Goal: Information Seeking & Learning: Check status

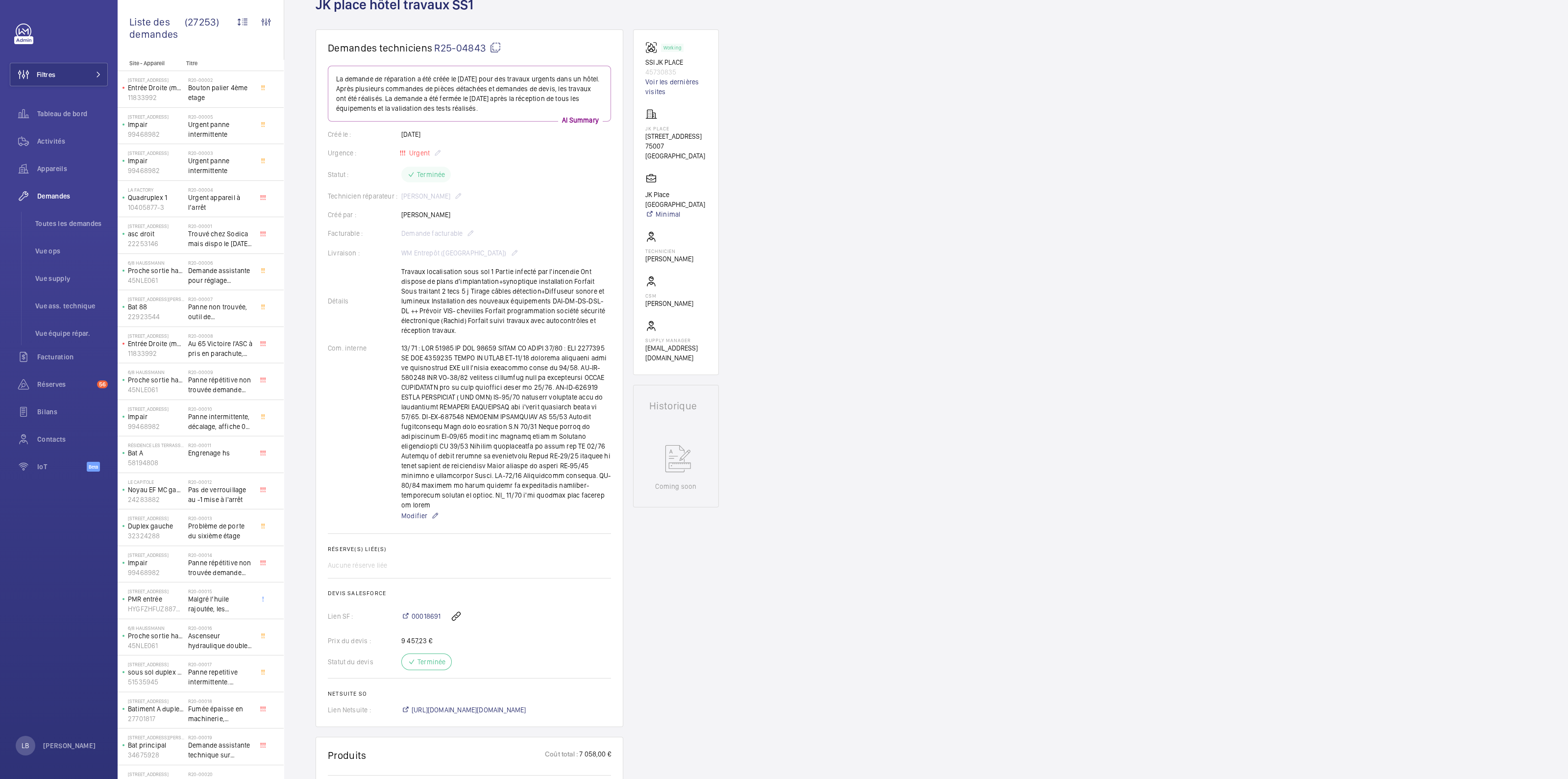
scroll to position [61, 0]
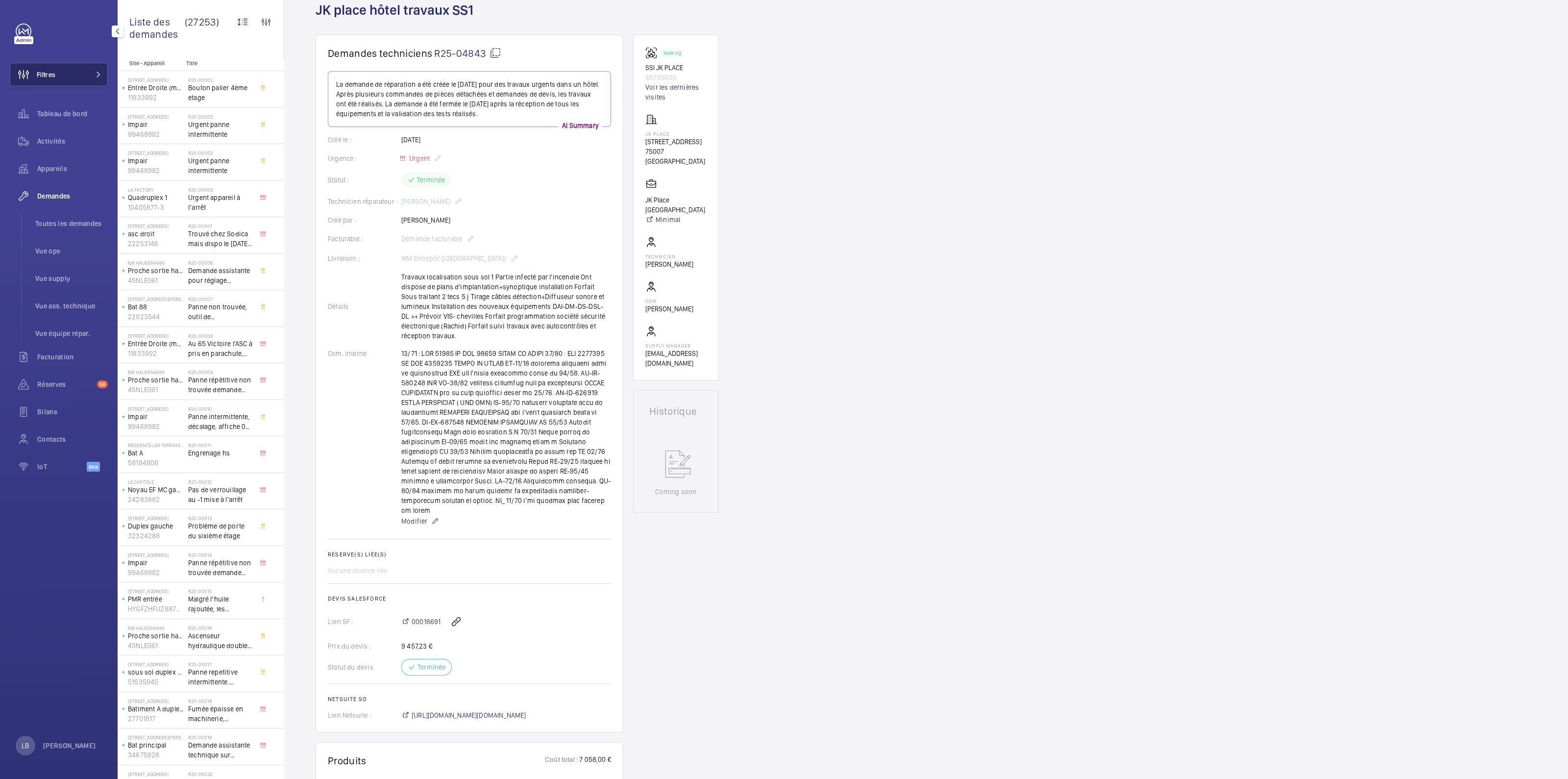
click at [51, 68] on span "Filtres" at bounding box center [33, 74] width 45 height 24
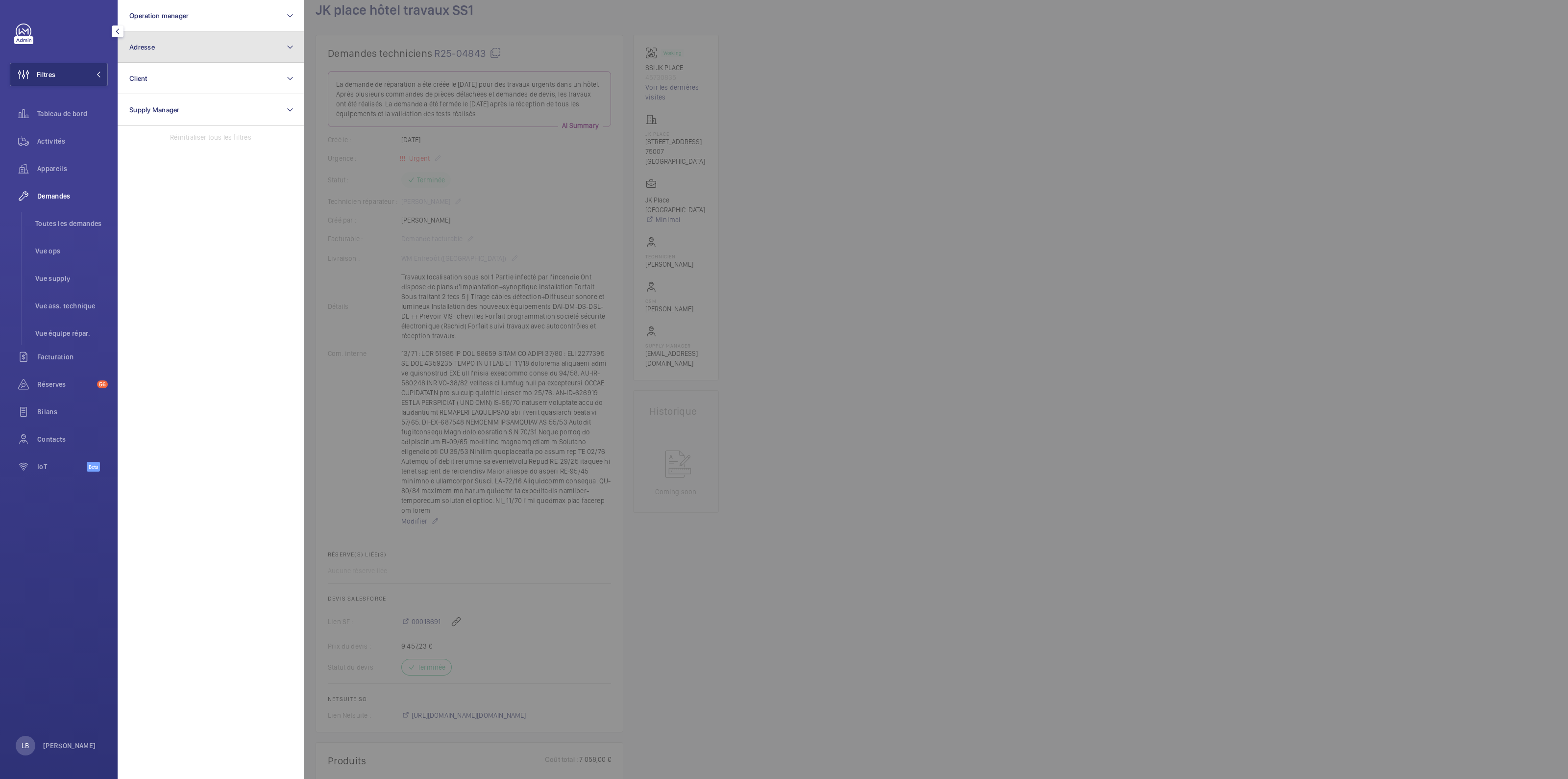
click at [180, 37] on button "Adresse" at bounding box center [211, 48] width 186 height 32
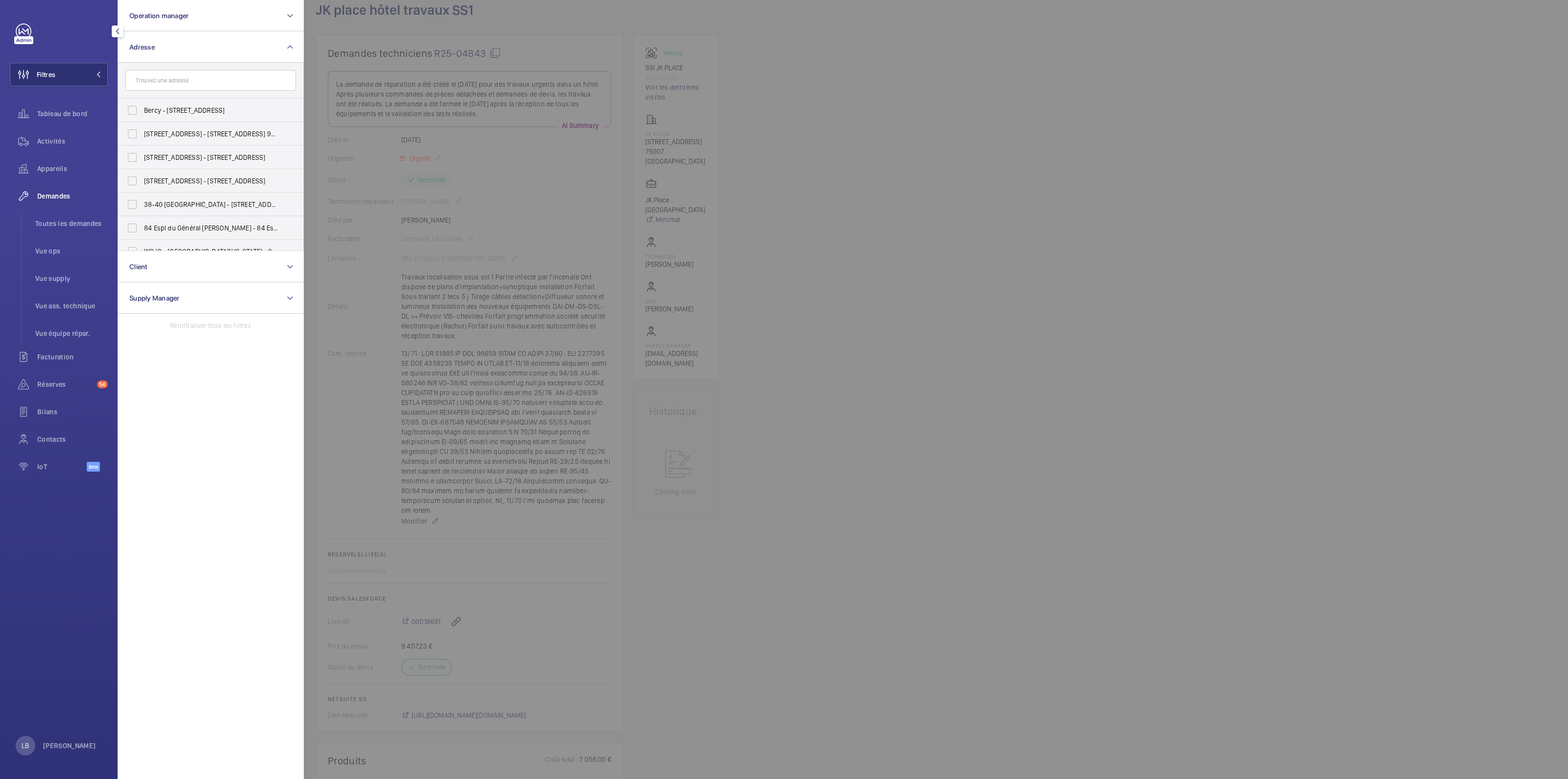
click at [170, 80] on input "text" at bounding box center [211, 80] width 170 height 21
type input "jk place"
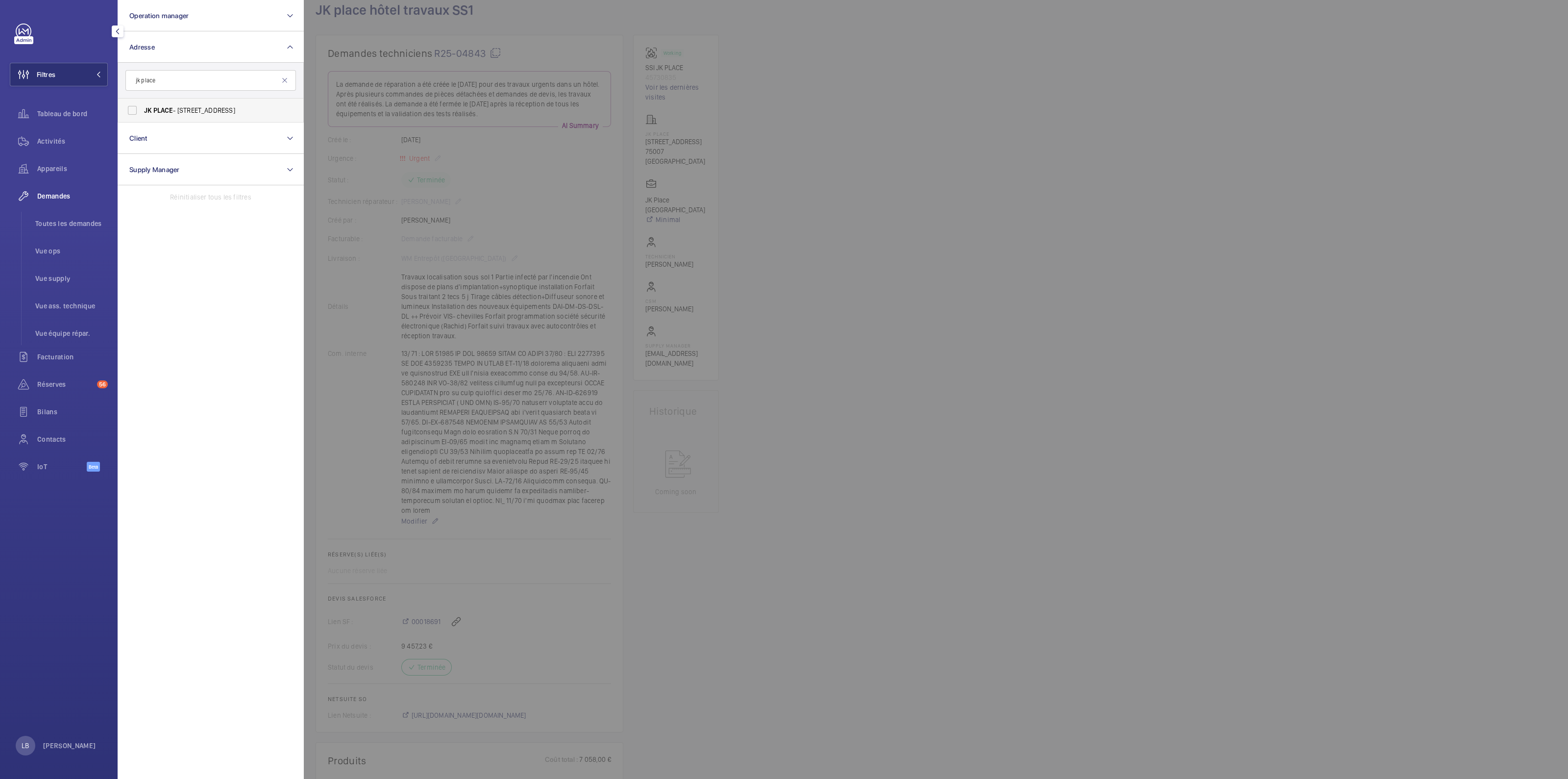
click at [130, 116] on label "JK PLACE - [STREET_ADDRESS]" at bounding box center [203, 110] width 170 height 24
click at [130, 116] on input "JK PLACE - [STREET_ADDRESS]" at bounding box center [132, 110] width 19 height 19
checkbox input "true"
click at [52, 220] on span "Toutes les demandes" at bounding box center [71, 224] width 72 height 10
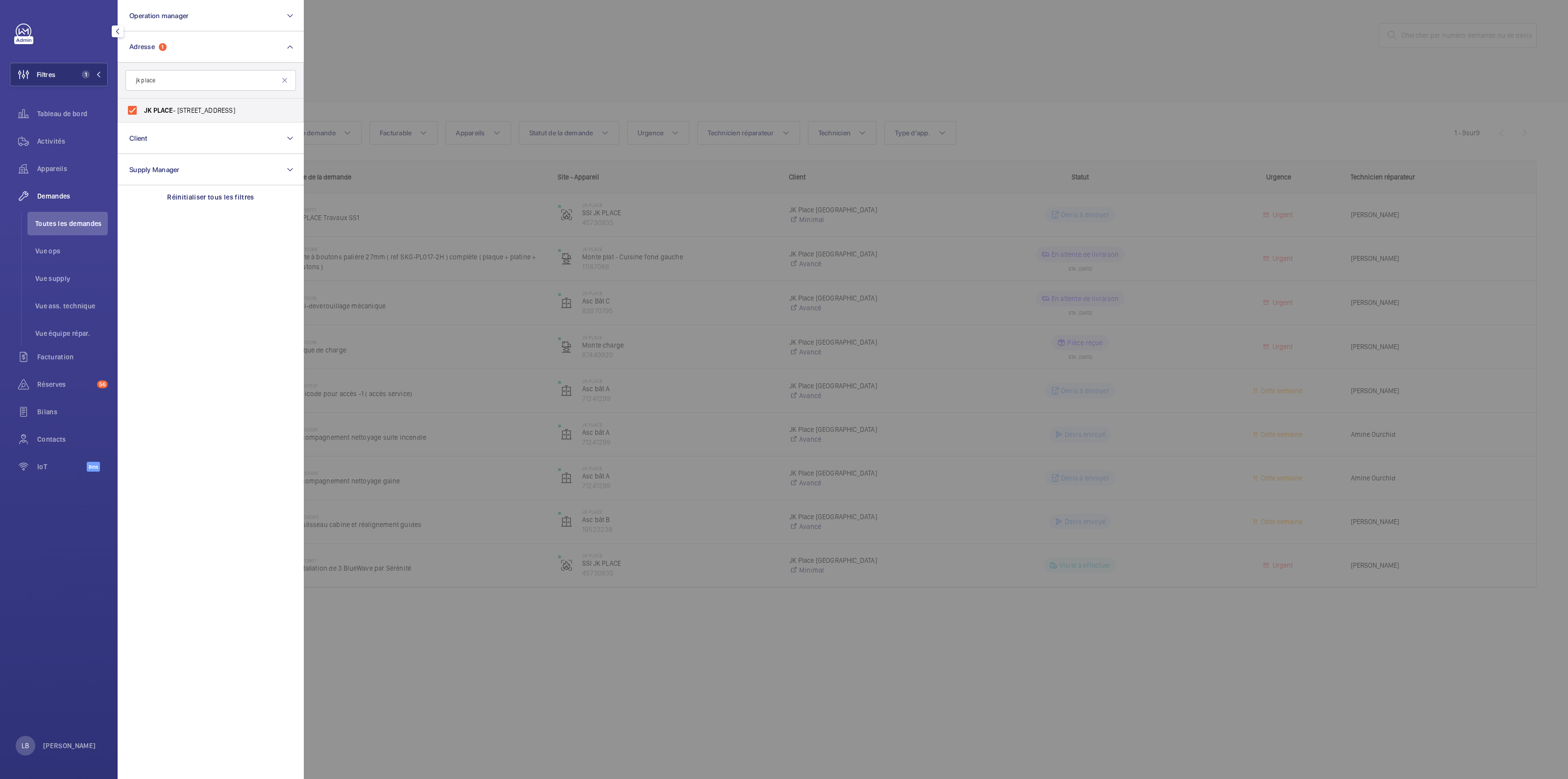
click at [461, 51] on div at bounding box center [1088, 389] width 1568 height 779
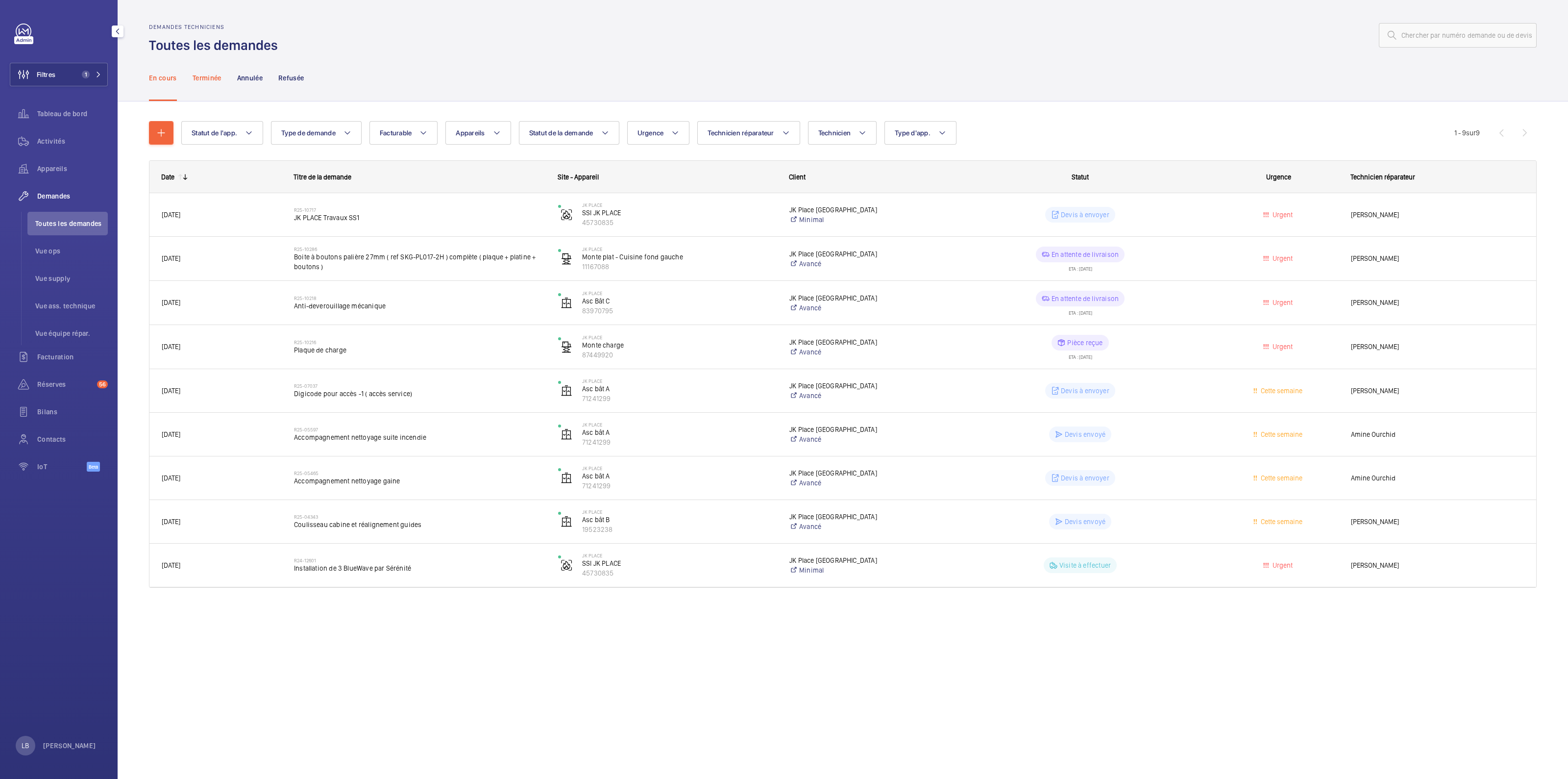
click at [205, 82] on p "Terminée" at bounding box center [206, 78] width 29 height 10
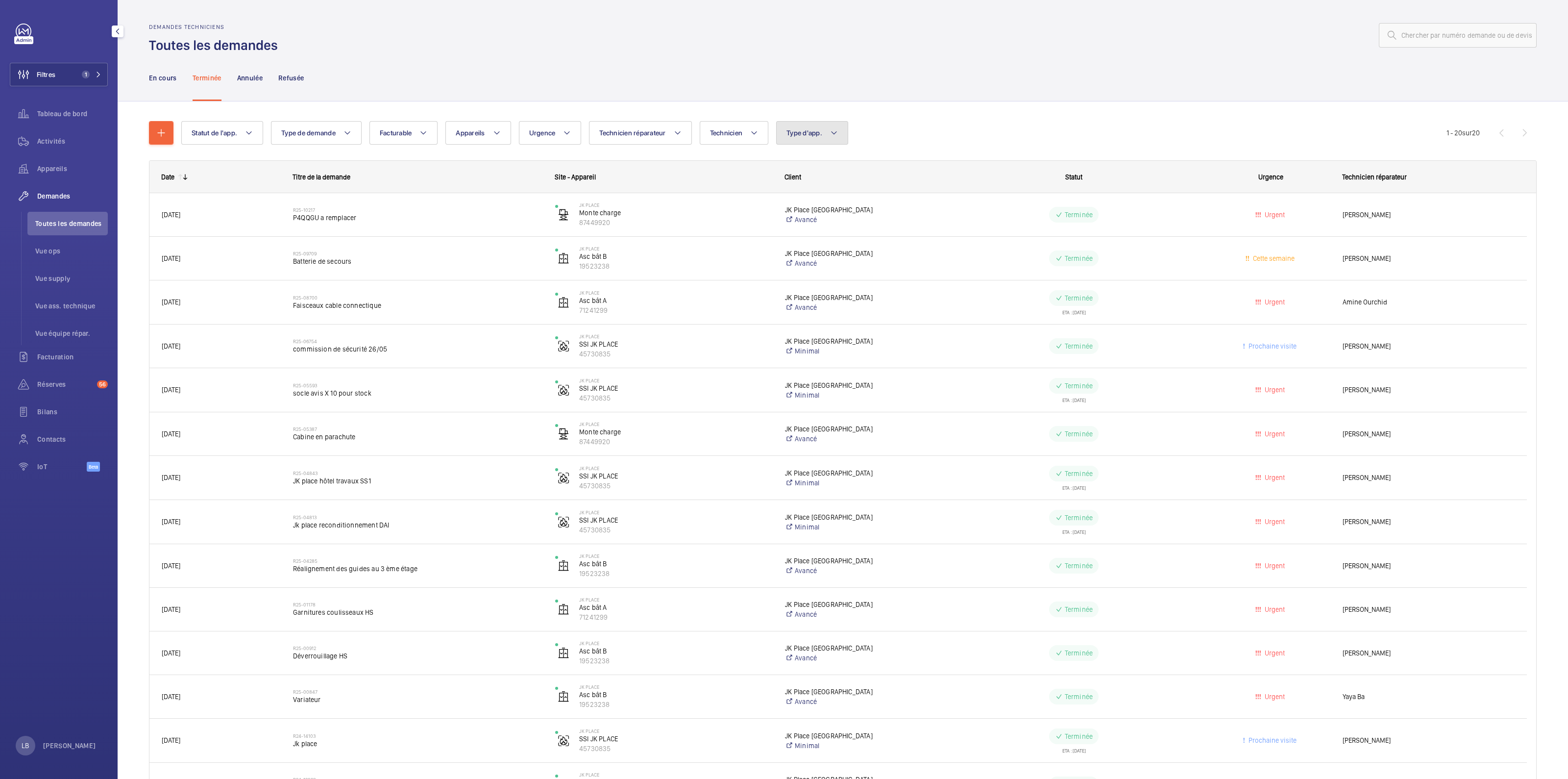
click at [805, 135] on span "Type d'app." at bounding box center [804, 133] width 36 height 8
click at [805, 235] on span "Sécurité incendie" at bounding box center [870, 233] width 135 height 10
click at [800, 235] on input "Sécurité incendie" at bounding box center [791, 233] width 19 height 19
checkbox input "true"
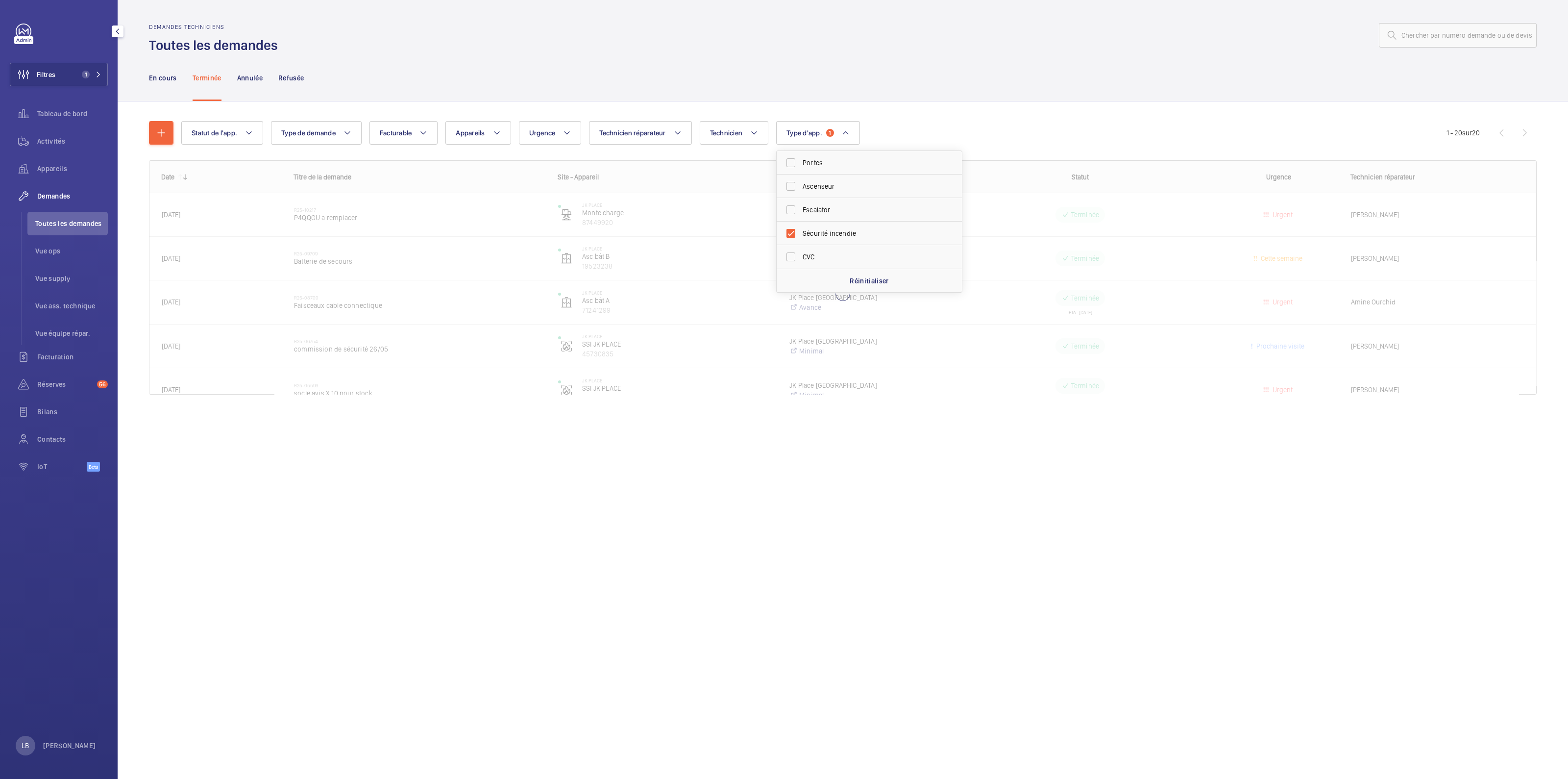
click at [987, 63] on div "En cours Terminée Annulée Refusée" at bounding box center [843, 77] width 1388 height 46
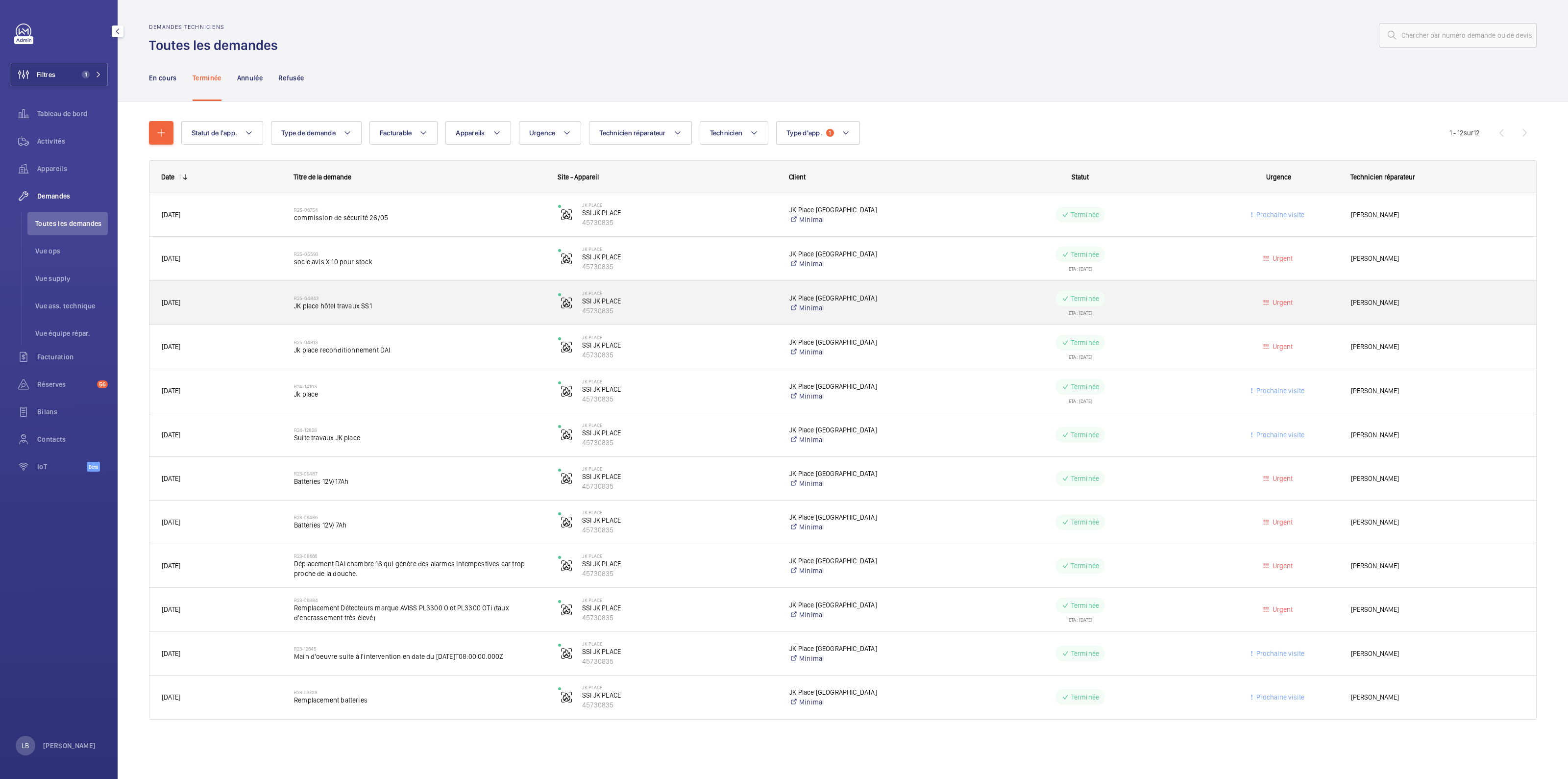
click at [1001, 302] on wm-front-pills-cell "Terminée ETA : [DATE]" at bounding box center [1080, 303] width 251 height 24
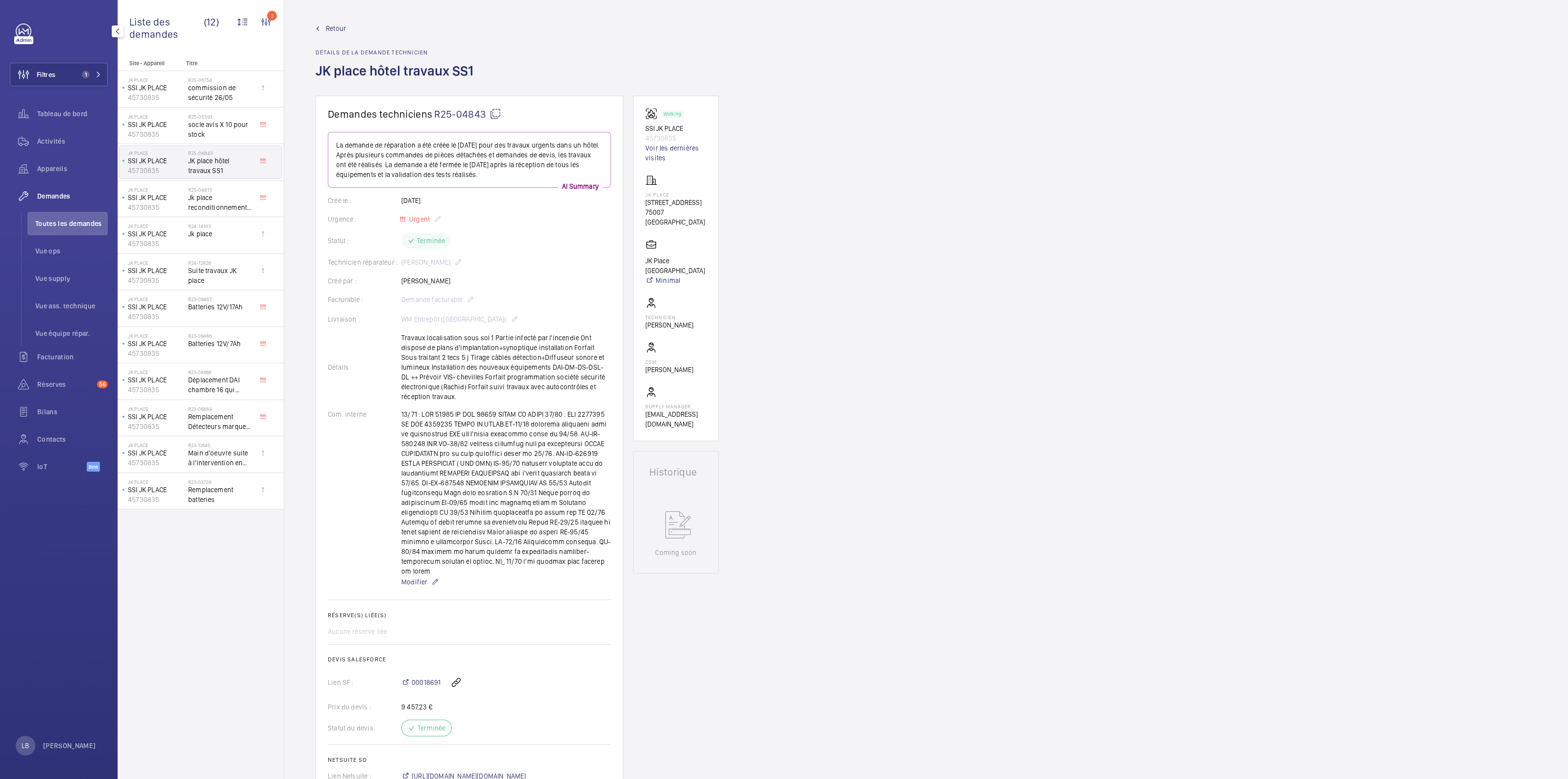
click at [332, 27] on span "Retour" at bounding box center [335, 29] width 20 height 10
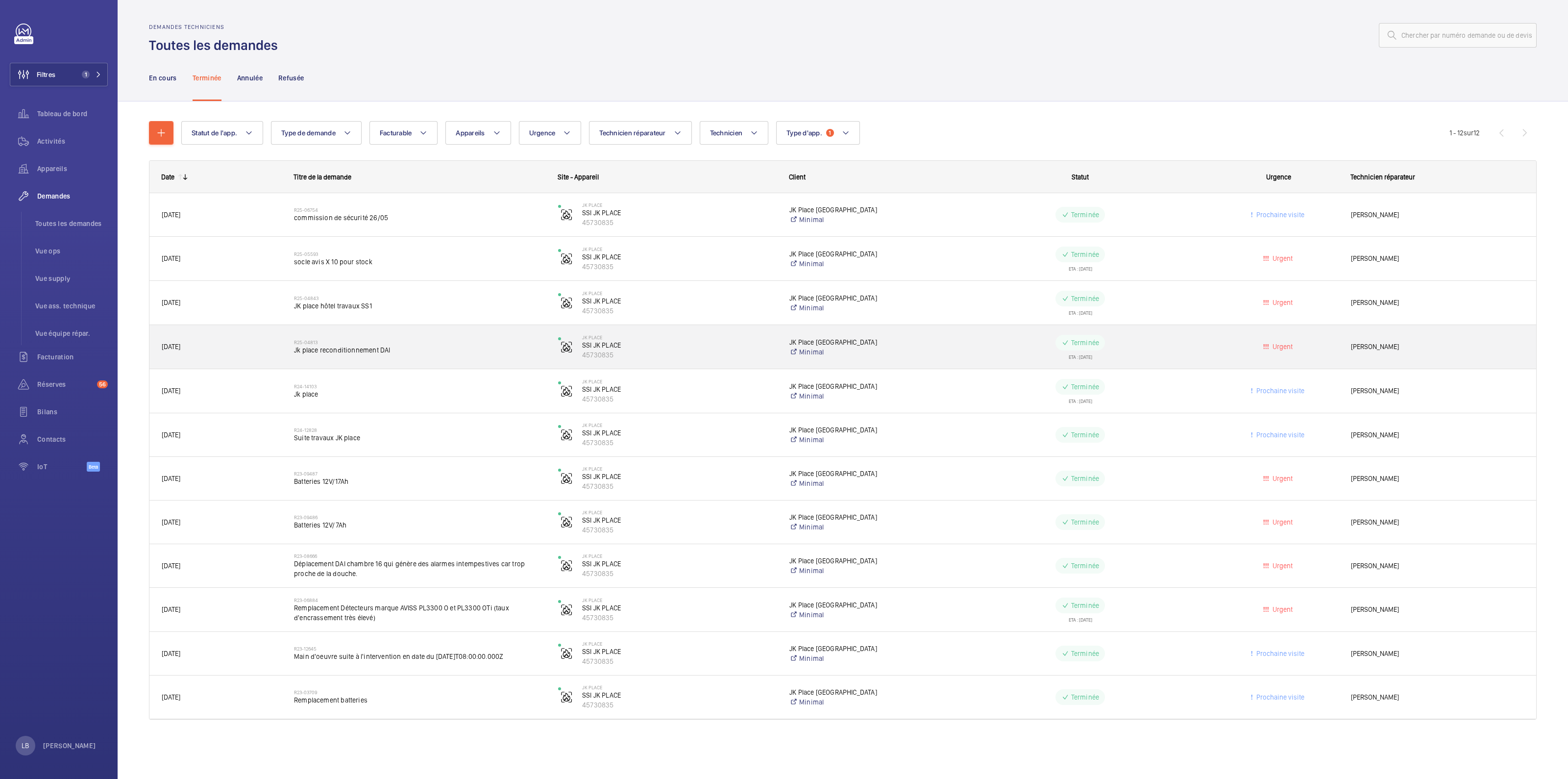
click at [1177, 351] on wm-front-pills-cell "Terminée ETA : [DATE]" at bounding box center [1080, 347] width 251 height 24
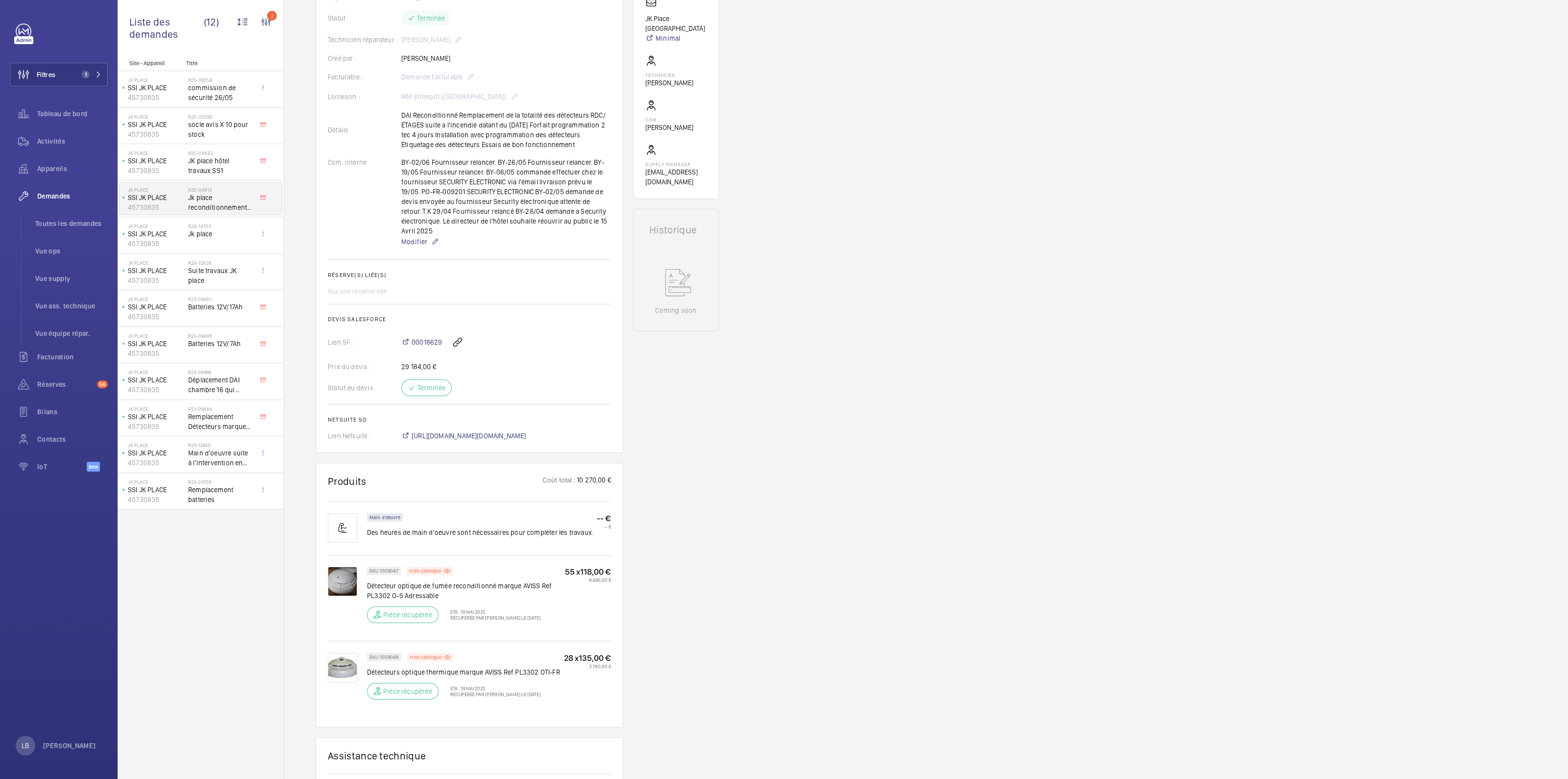
scroll to position [245, 0]
click at [426, 328] on div "00018629" at bounding box center [506, 340] width 210 height 24
click at [421, 335] on span "00018629" at bounding box center [427, 340] width 30 height 10
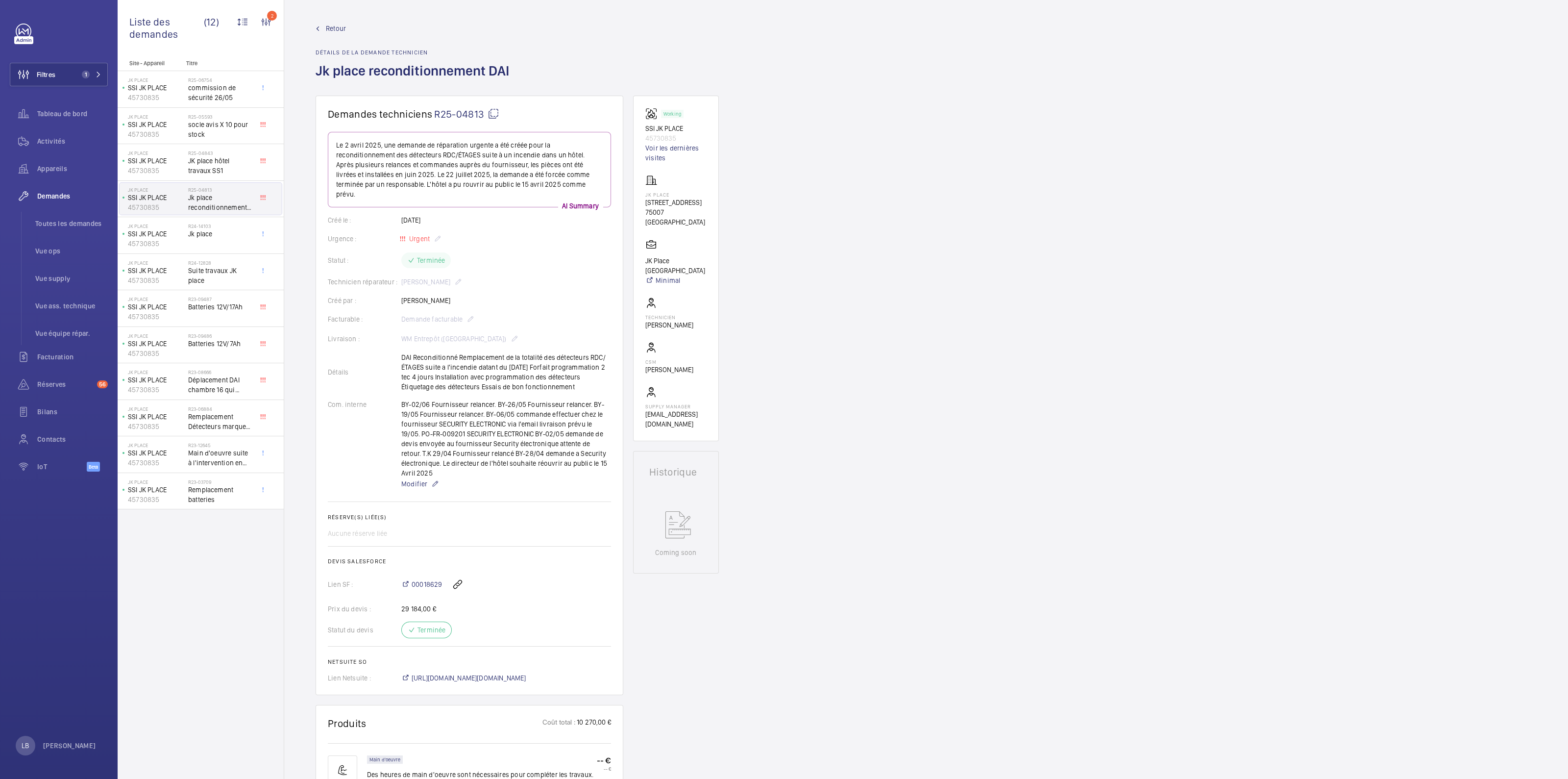
click at [494, 111] on mat-icon at bounding box center [493, 113] width 12 height 12
click at [492, 112] on mat-icon at bounding box center [493, 113] width 12 height 12
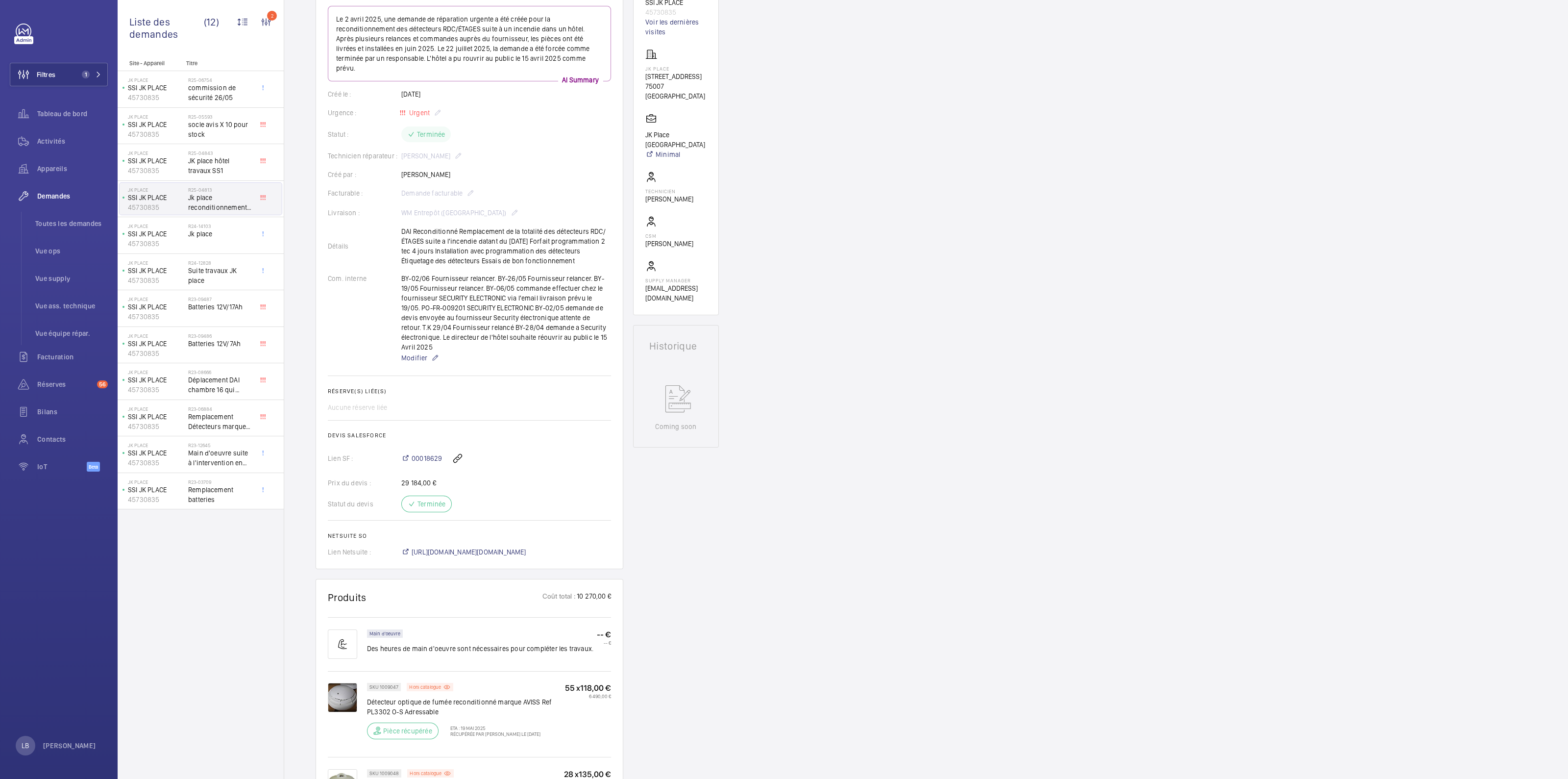
scroll to position [245, 0]
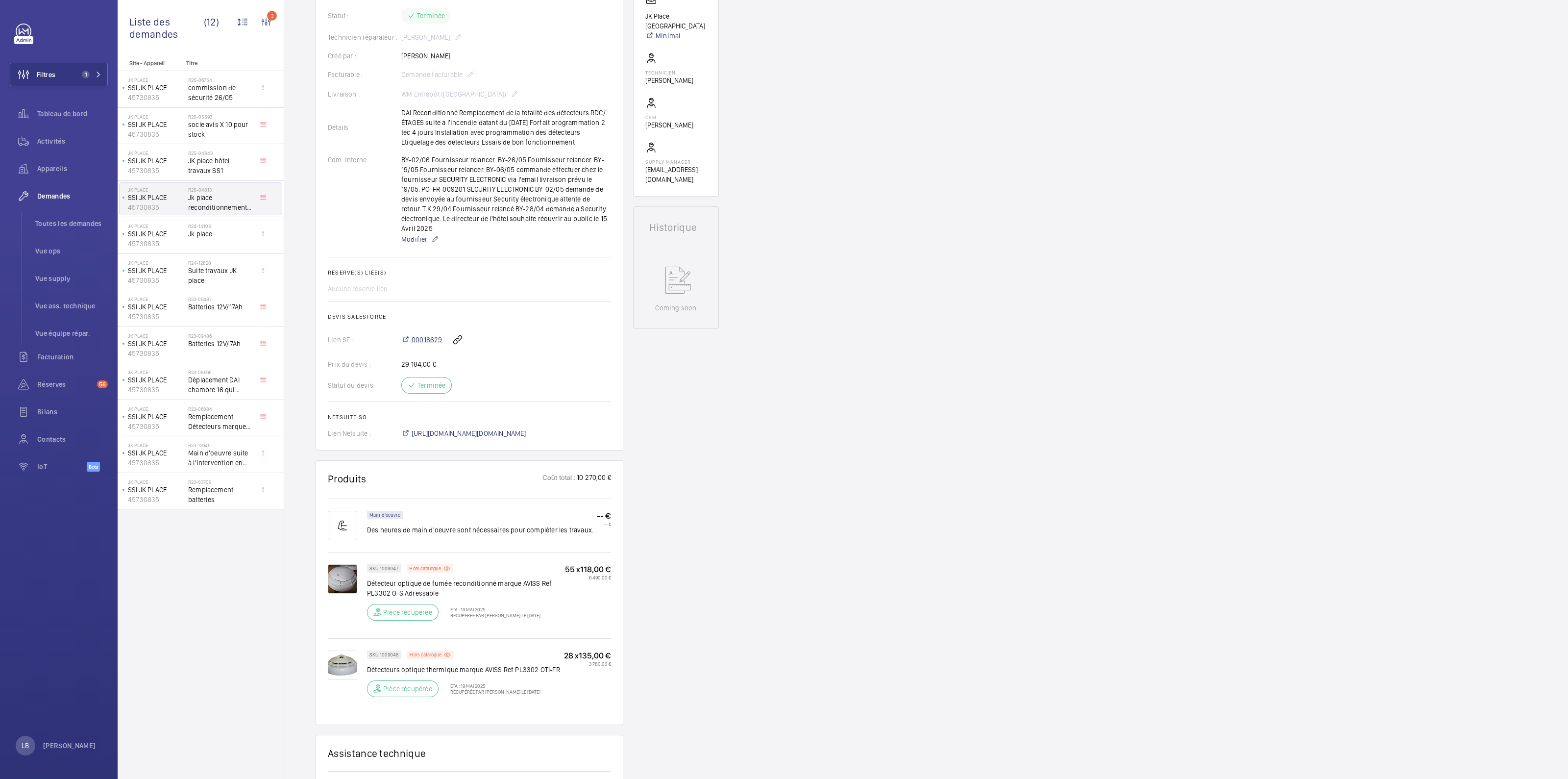
click at [424, 335] on span "00018629" at bounding box center [427, 340] width 30 height 10
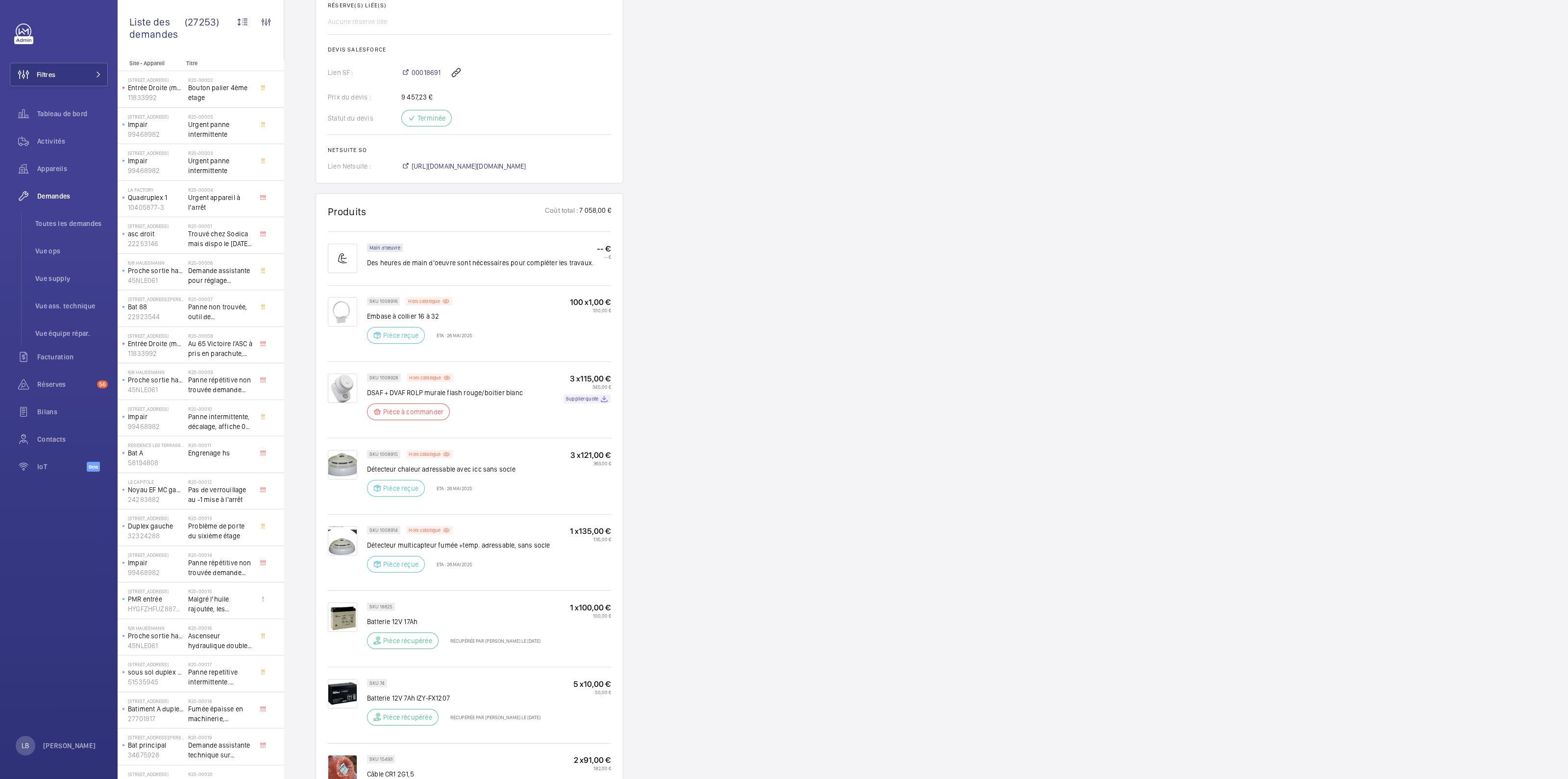
scroll to position [613, 0]
drag, startPoint x: 368, startPoint y: 533, endPoint x: 539, endPoint y: 539, distance: 171.1
click at [549, 537] on p "Détecteur multicapteur fumée +temp. adressable, sans socle" at bounding box center [458, 542] width 183 height 10
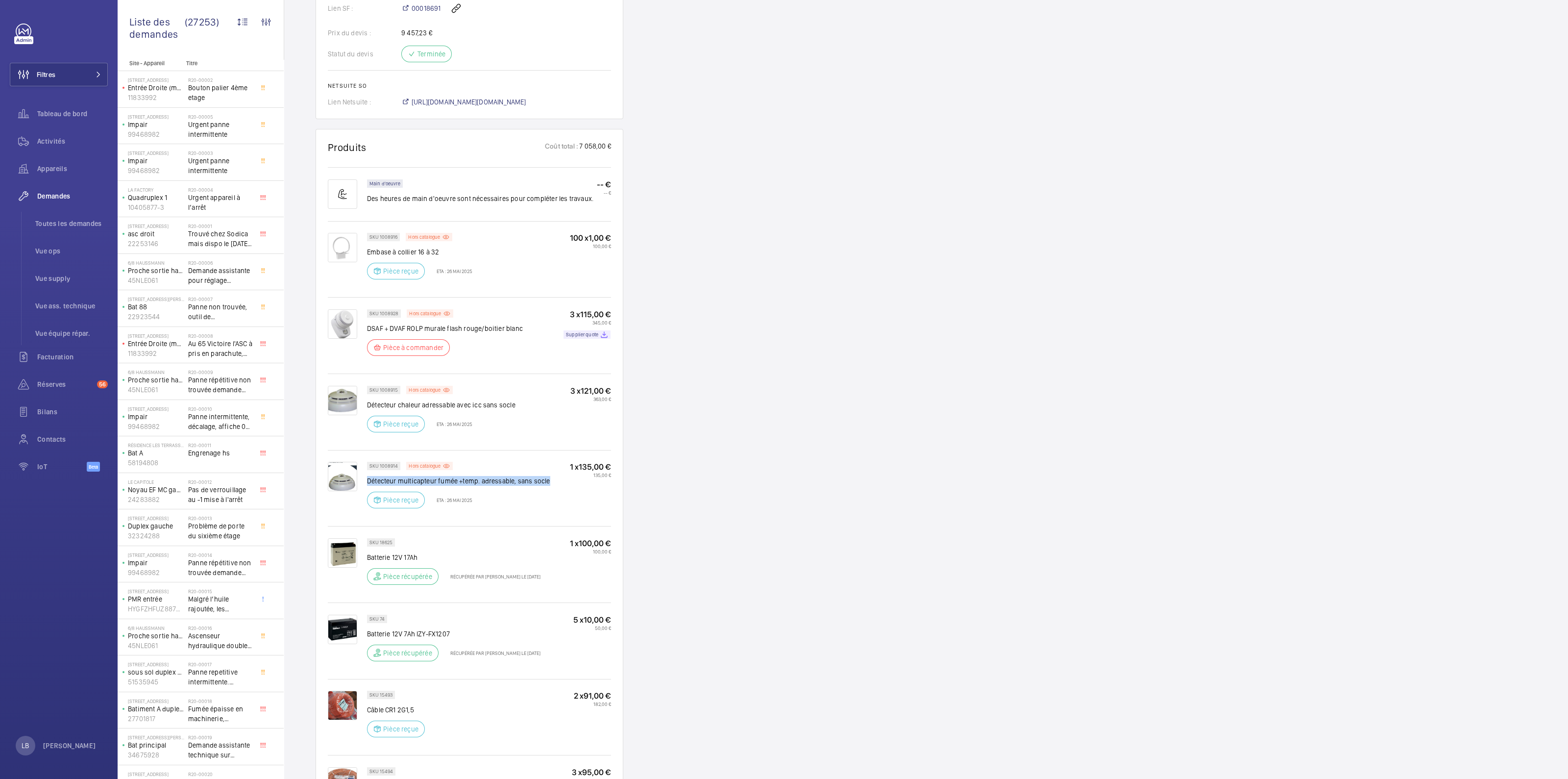
scroll to position [245, 0]
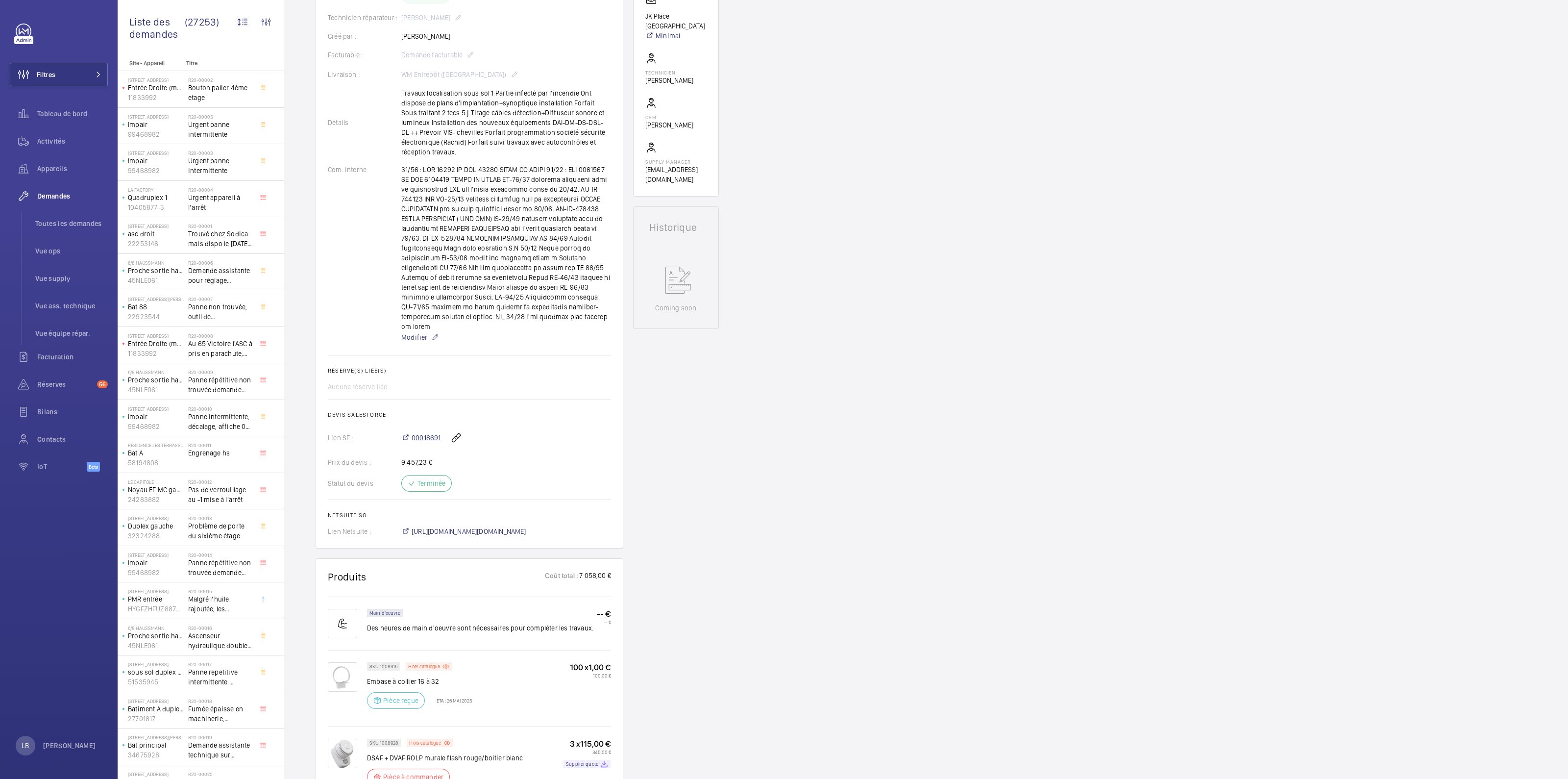
click at [425, 433] on span "00018691" at bounding box center [425, 438] width 29 height 10
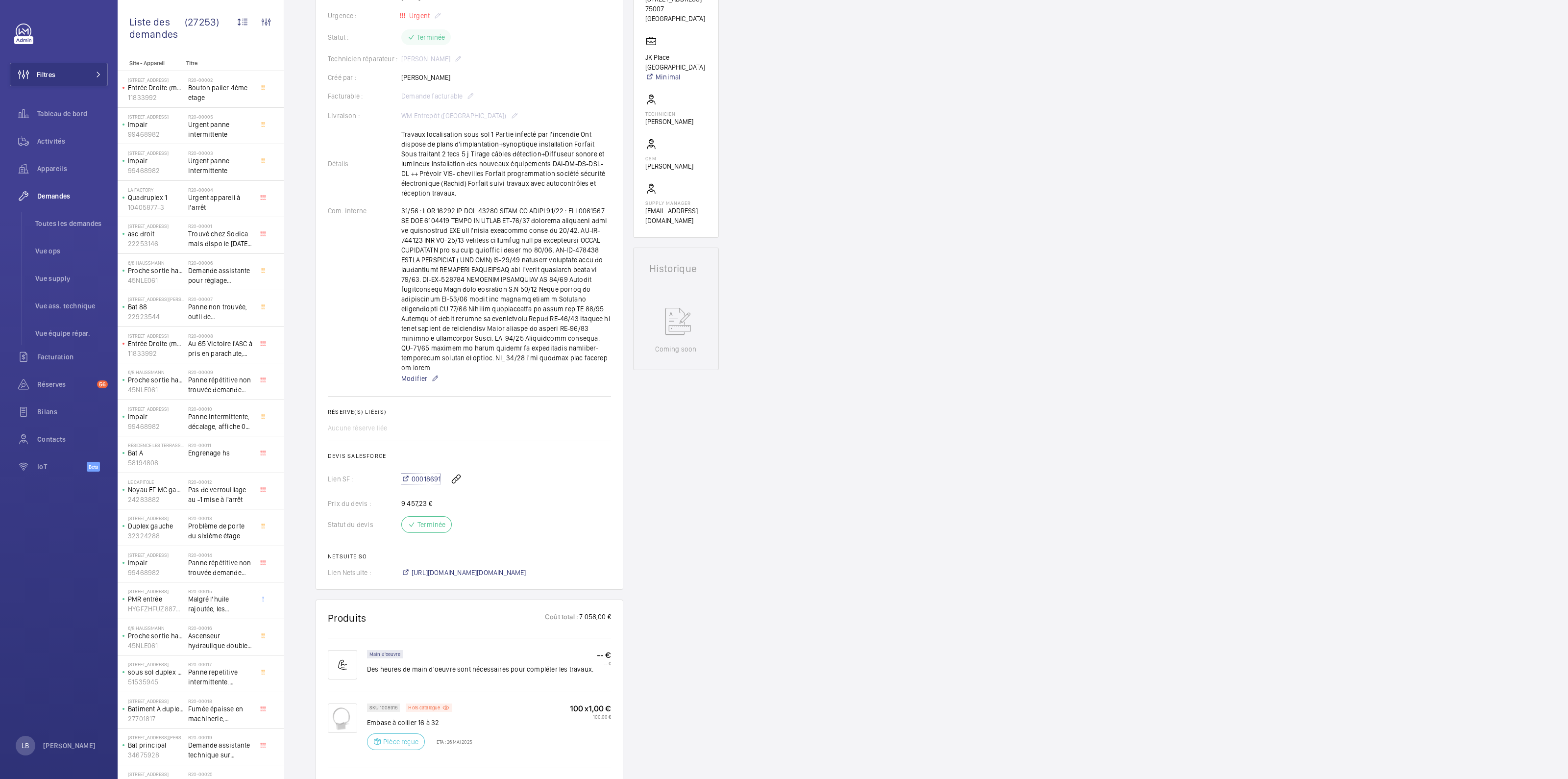
scroll to position [429, 0]
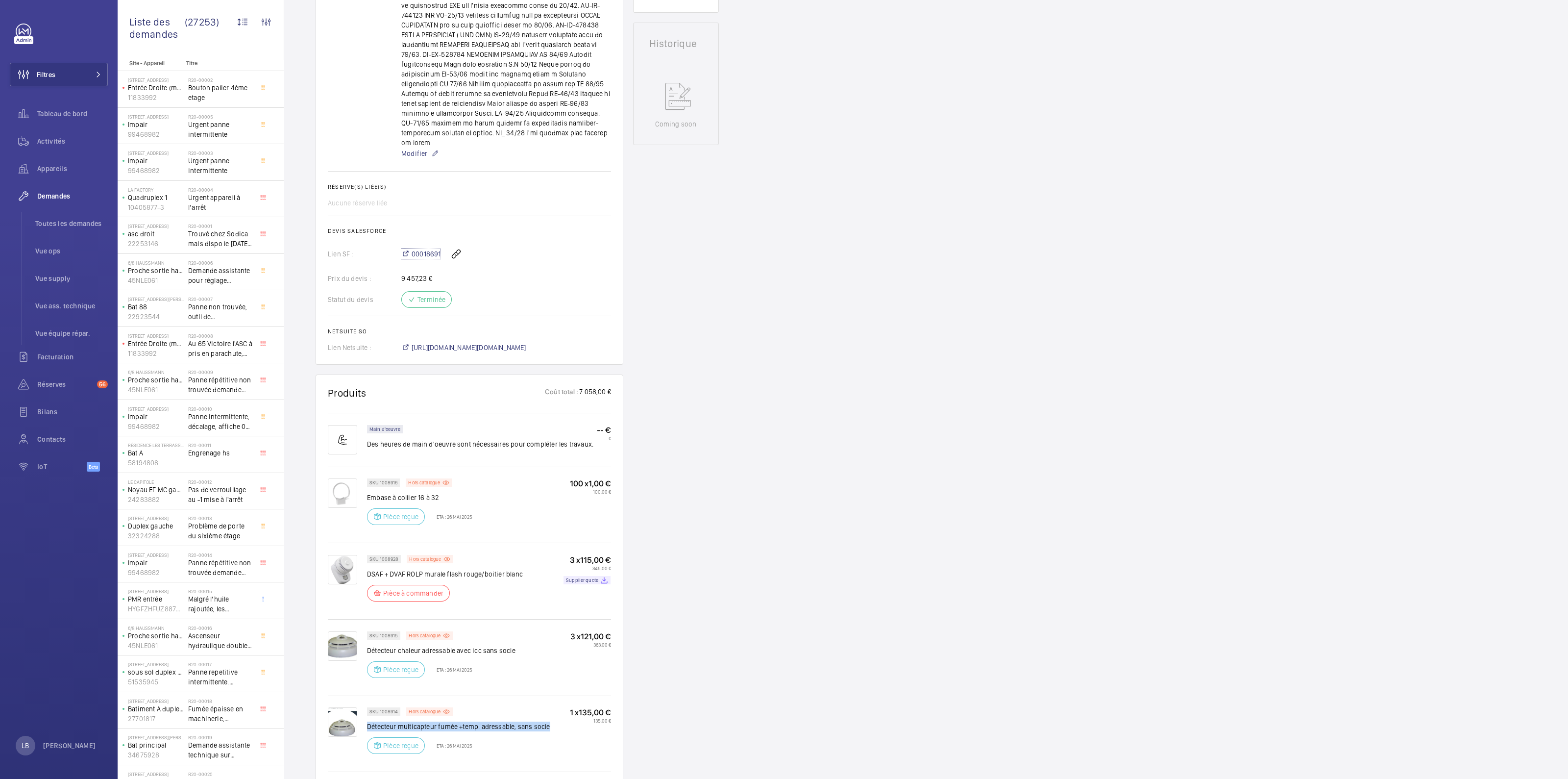
click at [401, 249] on link "00018691" at bounding box center [421, 254] width 39 height 10
